Goal: Task Accomplishment & Management: Manage account settings

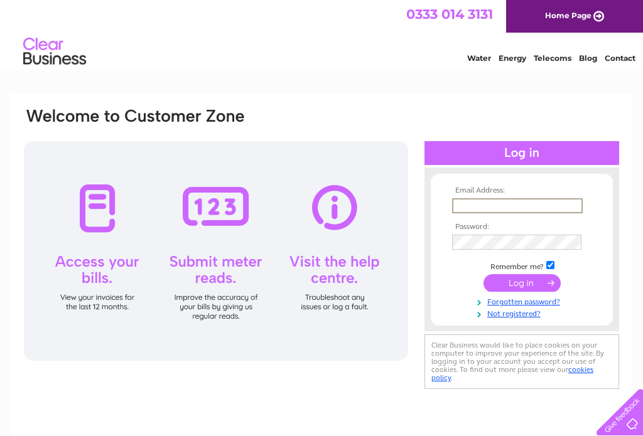
type input "[EMAIL_ADDRESS][DOMAIN_NAME]"
click at [522, 284] on input "submit" at bounding box center [521, 282] width 77 height 18
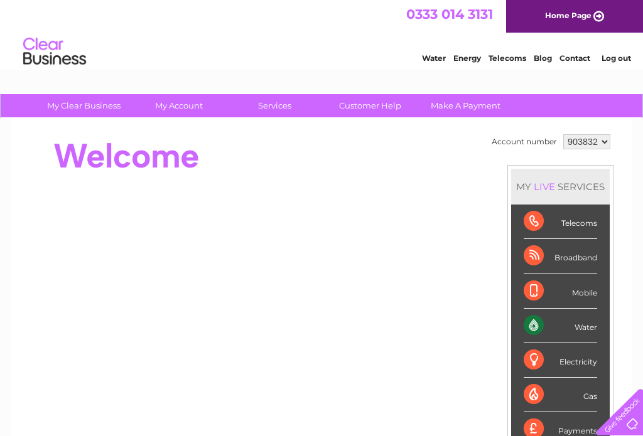
click at [585, 328] on div "Water" at bounding box center [560, 326] width 73 height 35
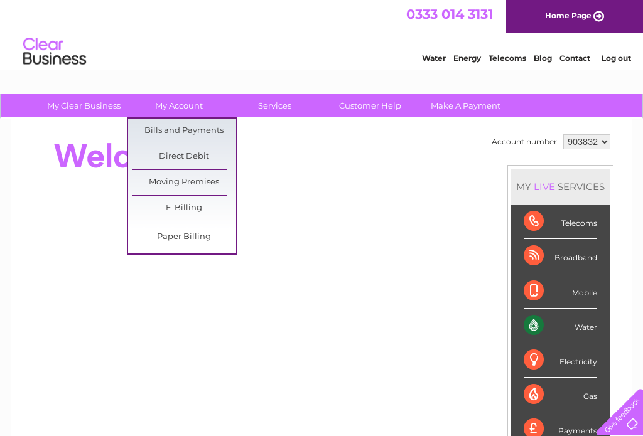
click at [188, 131] on link "Bills and Payments" at bounding box center [184, 131] width 104 height 25
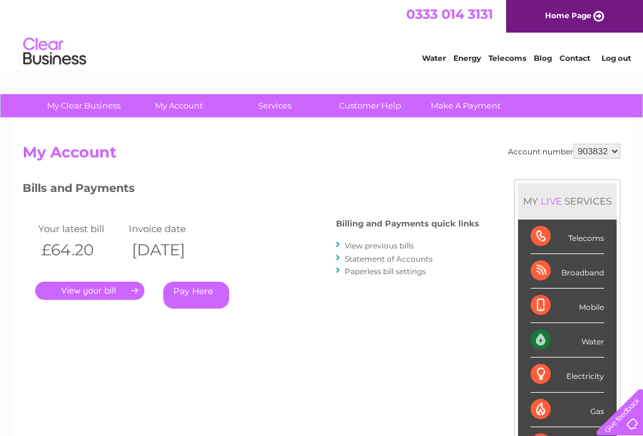
click at [106, 289] on link "." at bounding box center [89, 291] width 109 height 18
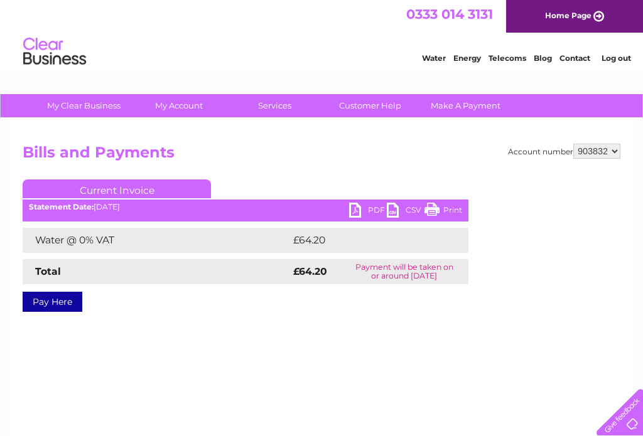
click at [360, 207] on link "PDF" at bounding box center [368, 212] width 38 height 18
